Goal: Information Seeking & Learning: Compare options

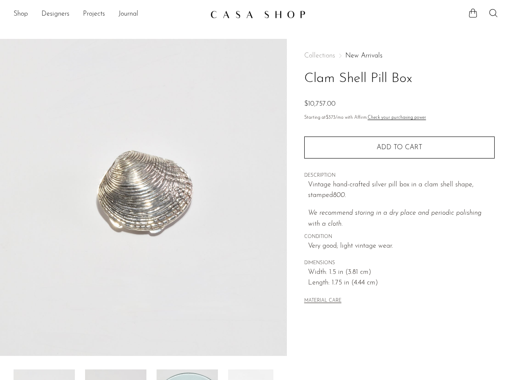
scroll to position [136, 0]
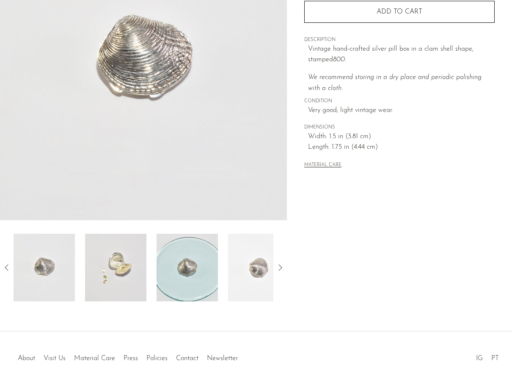
click at [128, 273] on img at bounding box center [115, 268] width 61 height 68
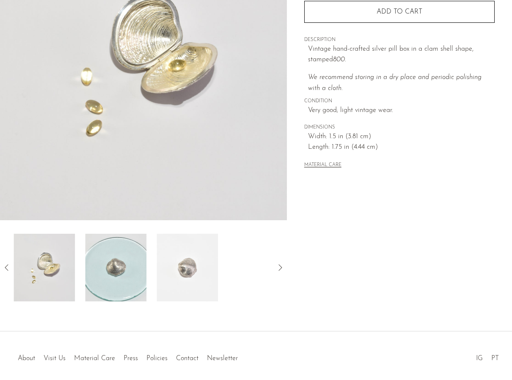
click at [130, 261] on img at bounding box center [115, 268] width 61 height 68
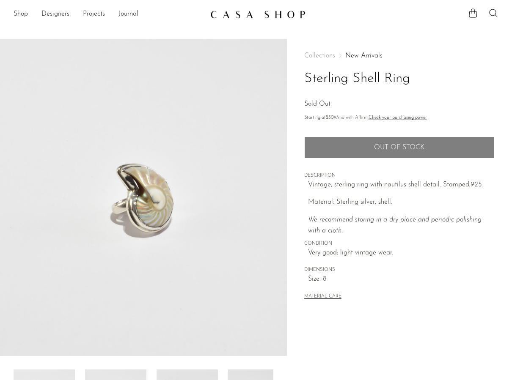
scroll to position [170, 0]
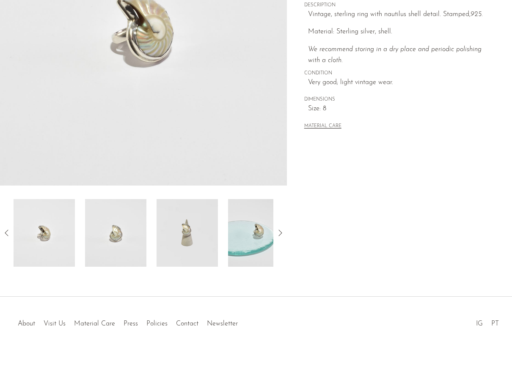
click at [111, 233] on img at bounding box center [115, 233] width 61 height 68
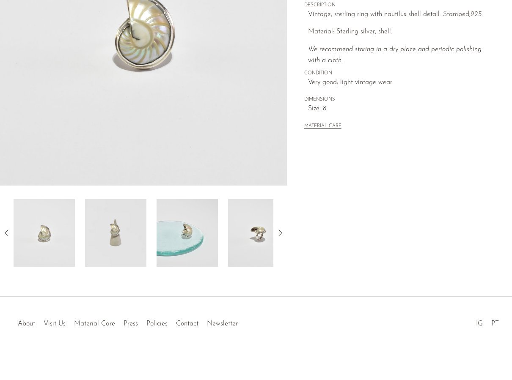
click at [161, 225] on img at bounding box center [186, 233] width 61 height 68
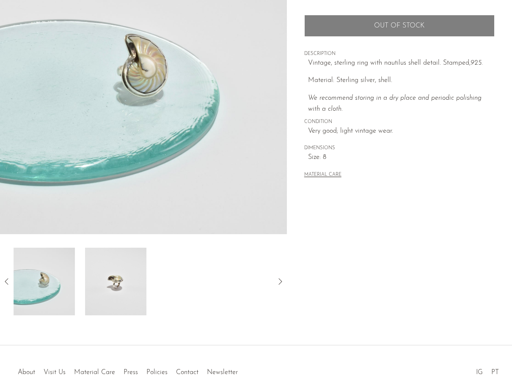
scroll to position [104, 0]
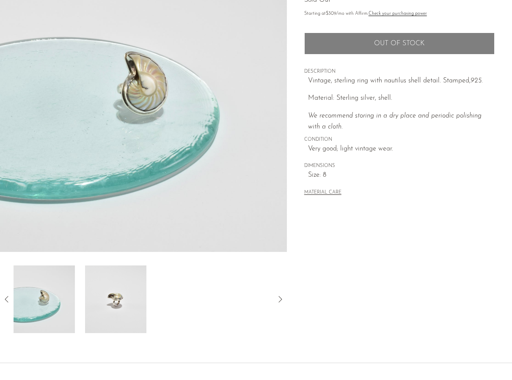
click at [92, 269] on img at bounding box center [115, 300] width 61 height 68
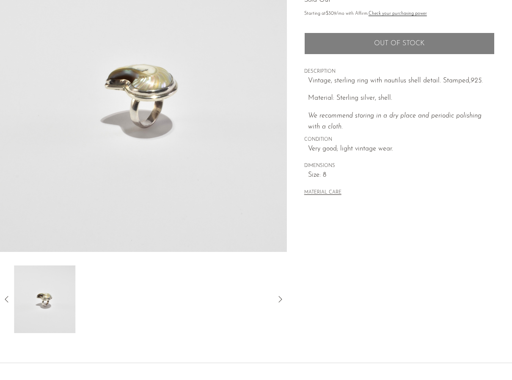
click at [93, 274] on div at bounding box center [144, 300] width 260 height 68
click at [100, 280] on div at bounding box center [144, 300] width 260 height 68
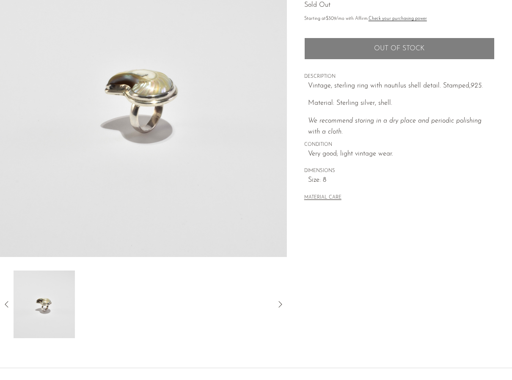
click at [225, 293] on div at bounding box center [144, 305] width 260 height 68
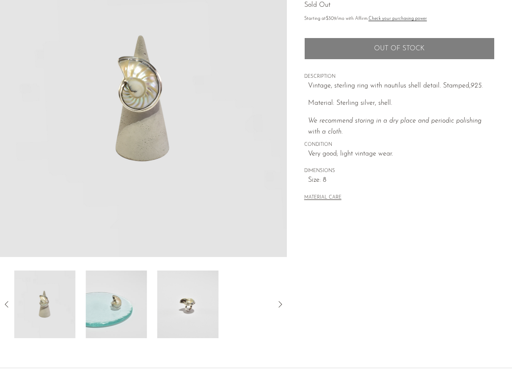
click at [61, 293] on img at bounding box center [44, 305] width 61 height 68
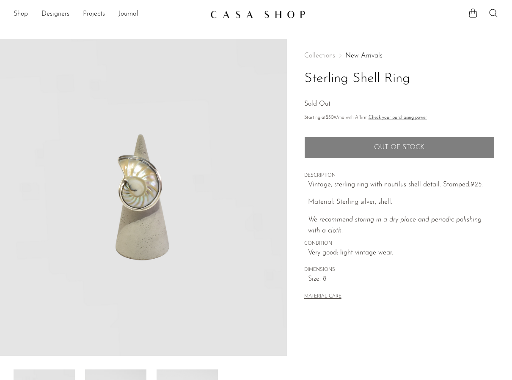
drag, startPoint x: 303, startPoint y: 79, endPoint x: 418, endPoint y: 79, distance: 115.4
click at [418, 79] on div "Collections New Arrivals Sterling Shell Ring Sold Out Starting at $309 /mo with…" at bounding box center [399, 238] width 225 height 398
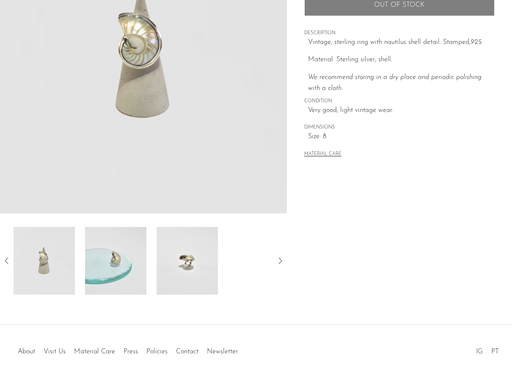
scroll to position [170, 0]
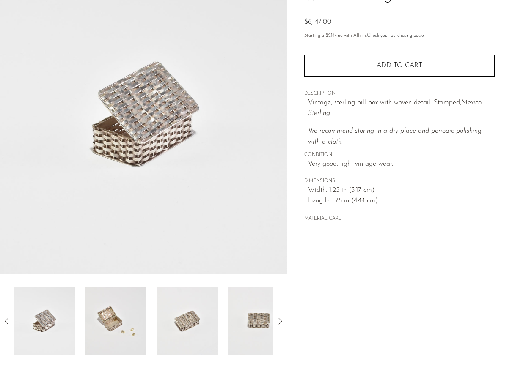
scroll to position [170, 0]
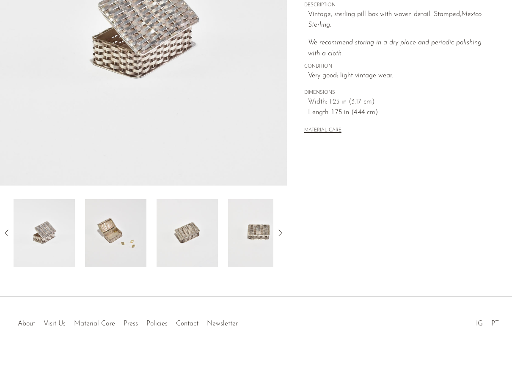
click at [110, 233] on img at bounding box center [115, 233] width 61 height 68
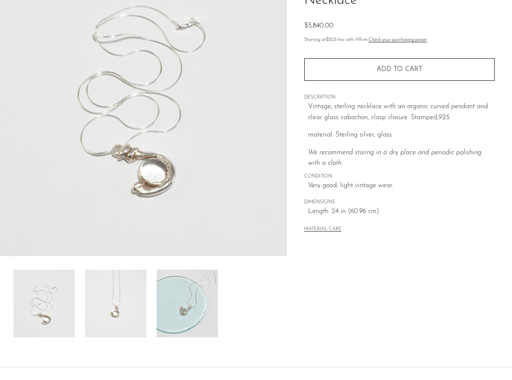
scroll to position [119, 0]
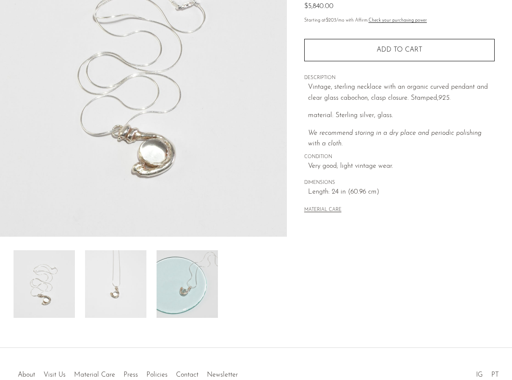
click at [134, 292] on img at bounding box center [115, 284] width 61 height 68
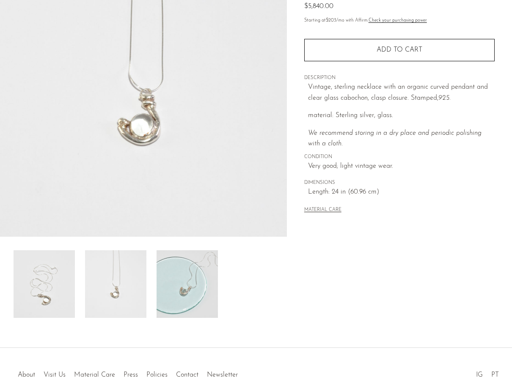
click at [178, 289] on img at bounding box center [186, 284] width 61 height 68
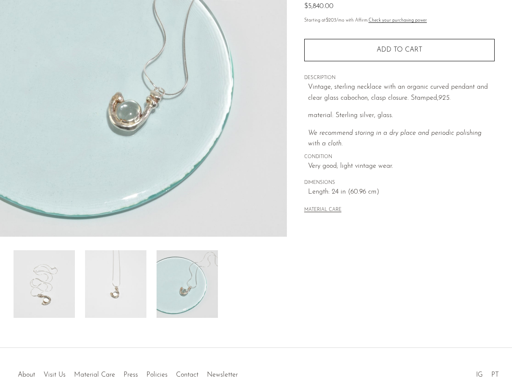
click at [49, 274] on img at bounding box center [44, 284] width 61 height 68
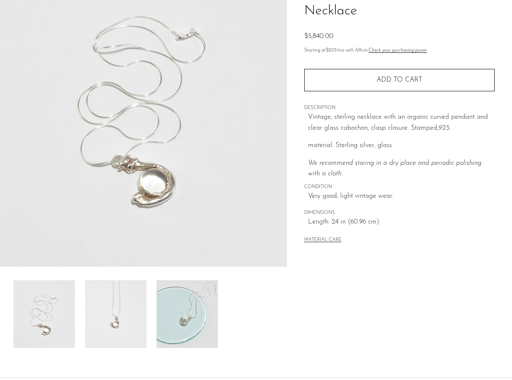
scroll to position [96, 0]
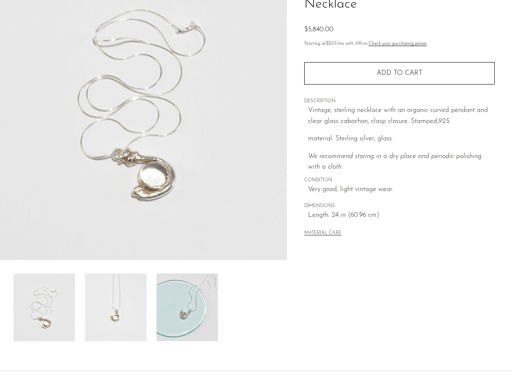
click at [93, 293] on img at bounding box center [115, 308] width 61 height 68
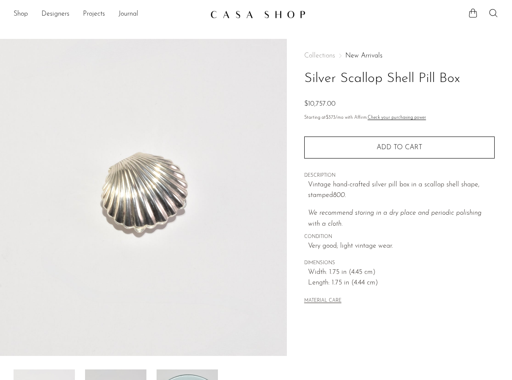
scroll to position [170, 0]
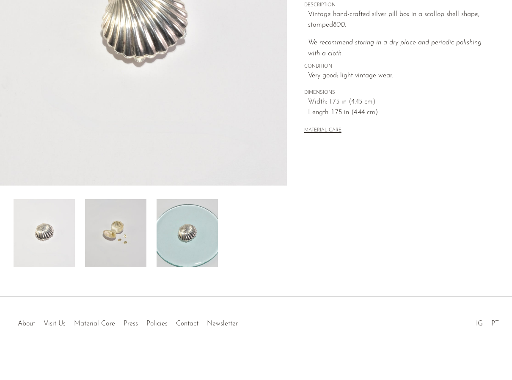
click at [132, 230] on img at bounding box center [115, 233] width 61 height 68
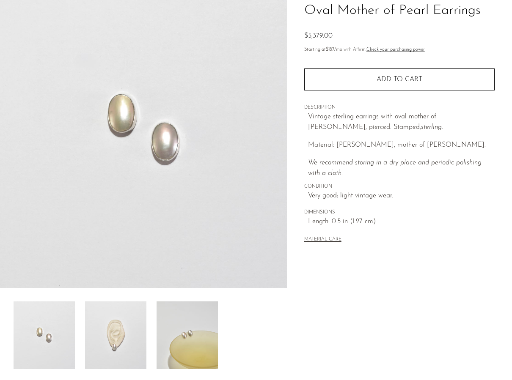
scroll to position [138, 0]
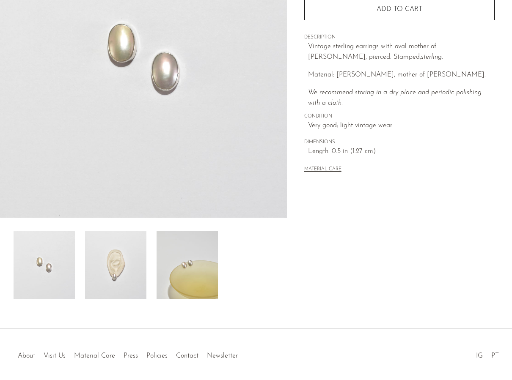
click at [114, 247] on img at bounding box center [115, 265] width 61 height 68
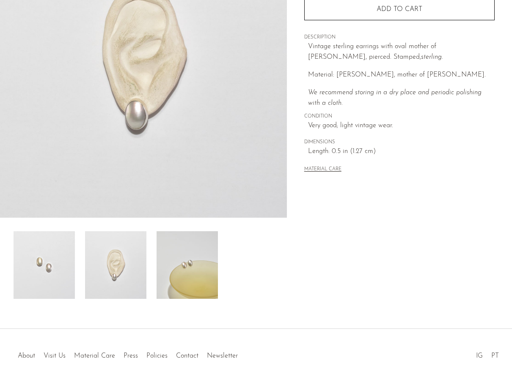
click at [174, 278] on img at bounding box center [186, 265] width 61 height 68
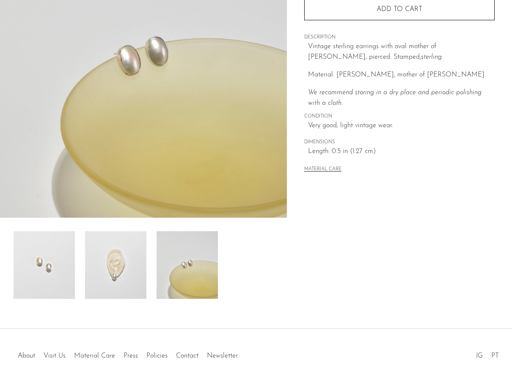
click at [55, 279] on img at bounding box center [44, 265] width 61 height 68
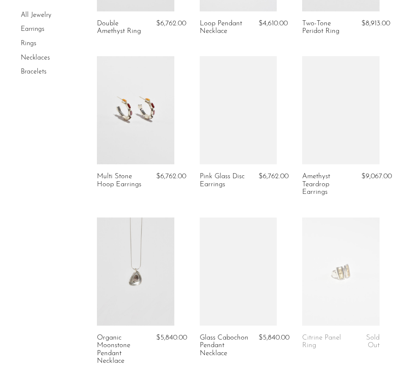
scroll to position [954, 0]
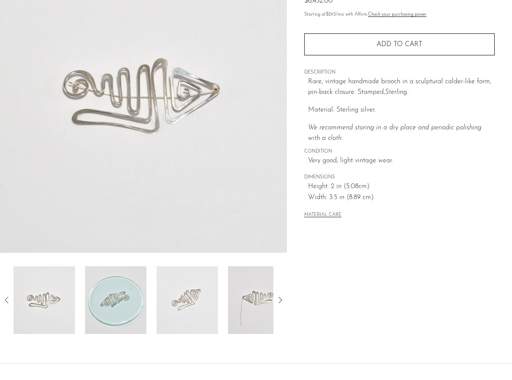
scroll to position [170, 0]
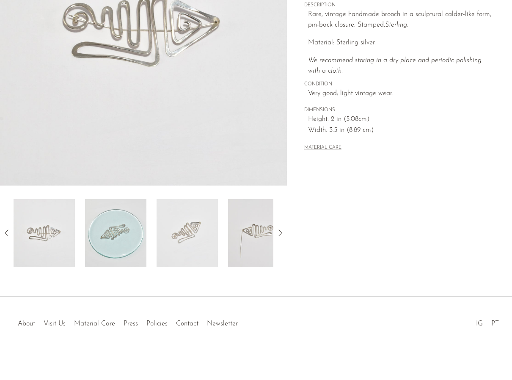
click at [95, 232] on img at bounding box center [115, 233] width 61 height 68
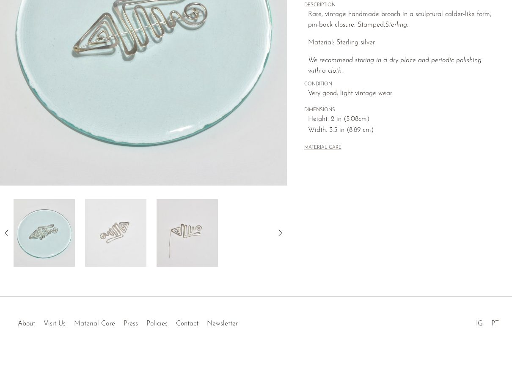
click at [161, 226] on img at bounding box center [186, 233] width 61 height 68
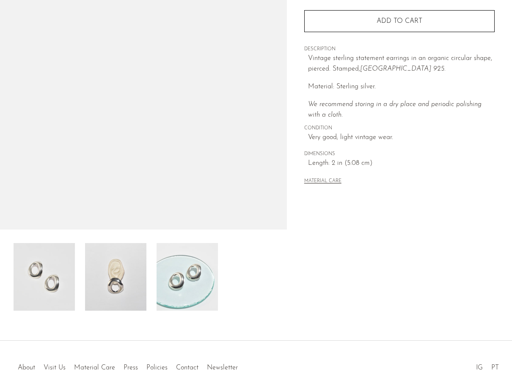
scroll to position [144, 0]
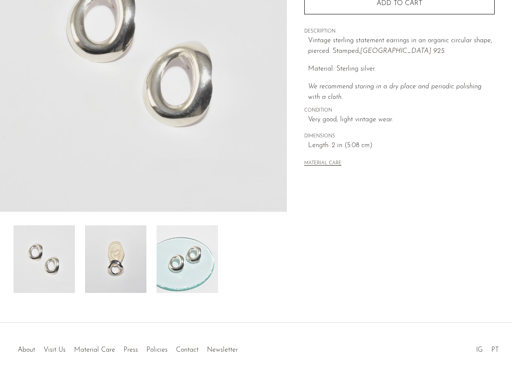
click at [104, 246] on img at bounding box center [115, 259] width 61 height 68
